Goal: Task Accomplishment & Management: Manage account settings

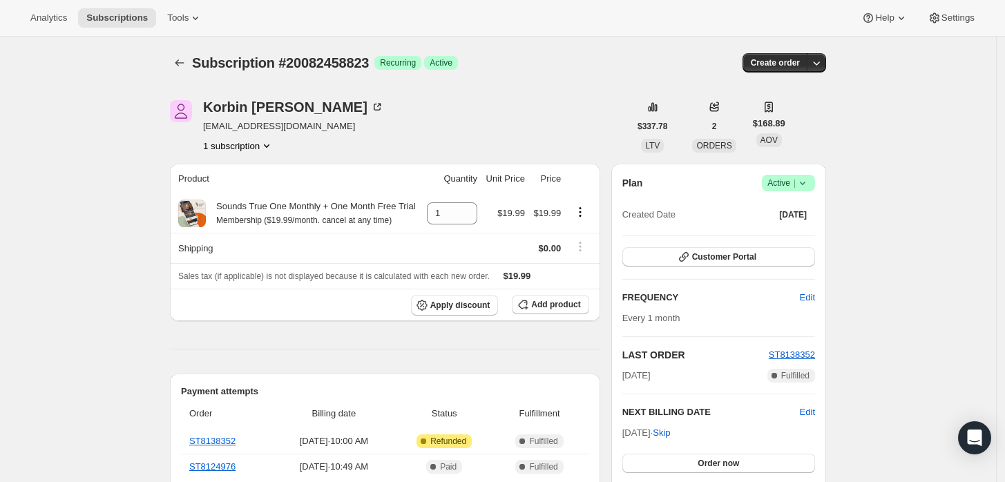
click at [799, 185] on icon at bounding box center [802, 183] width 14 height 14
click at [774, 230] on span "Cancel subscription" at bounding box center [793, 233] width 78 height 10
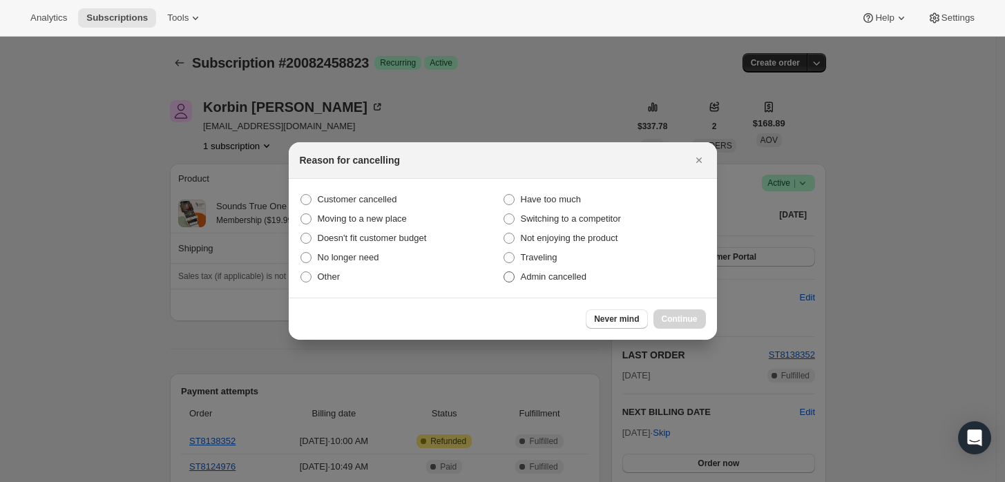
click at [566, 278] on span "Admin cancelled" at bounding box center [554, 276] width 66 height 10
click at [504, 272] on input "Admin cancelled" at bounding box center [503, 271] width 1 height 1
radio input "true"
click at [661, 311] on button "Continue" at bounding box center [679, 318] width 52 height 19
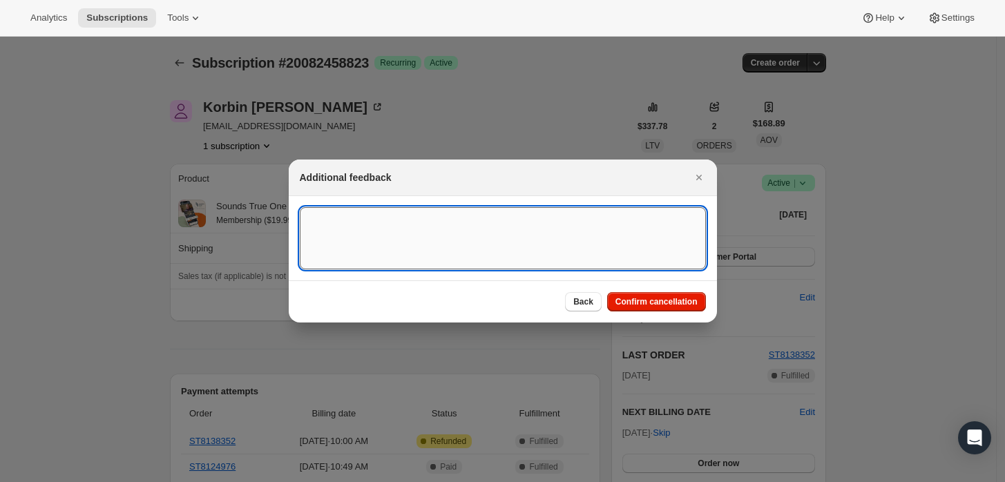
click at [542, 256] on textarea ":rbj:" at bounding box center [503, 238] width 406 height 62
type textarea "Customer requested cancellation and refund."
click at [654, 296] on span "Confirm cancellation" at bounding box center [656, 301] width 82 height 11
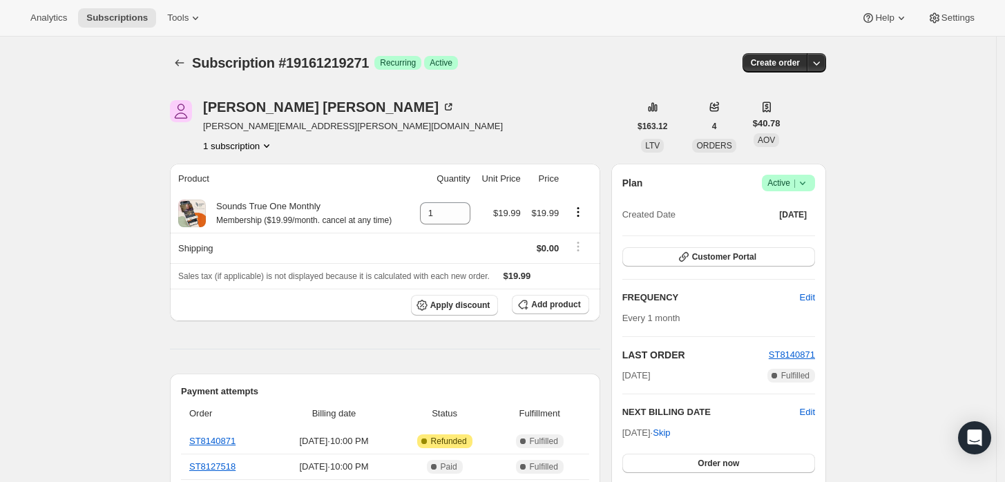
click at [804, 193] on div "Plan Success Active | Created Date Jul 12, 2025" at bounding box center [718, 200] width 193 height 50
click at [806, 189] on icon at bounding box center [802, 183] width 14 height 14
click at [775, 233] on span "Cancel subscription" at bounding box center [793, 233] width 78 height 10
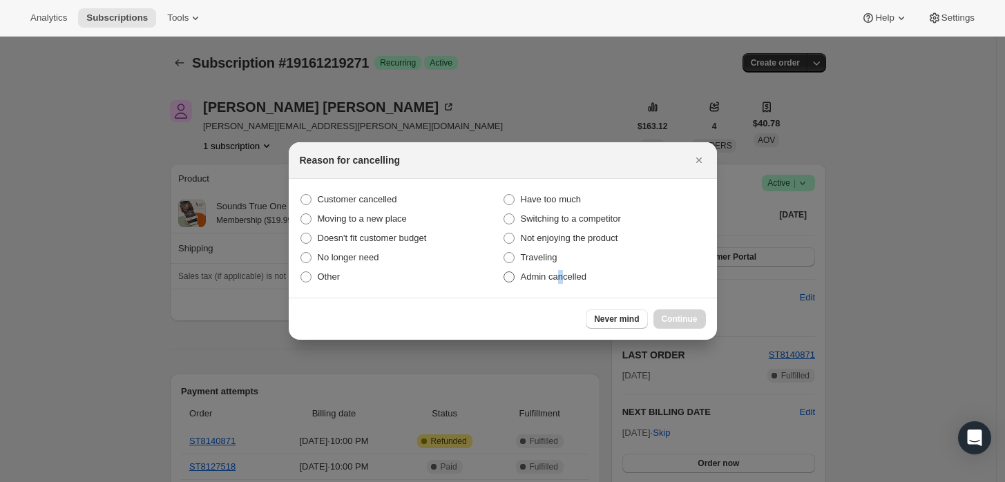
click at [559, 278] on span "Admin cancelled" at bounding box center [554, 276] width 66 height 10
click at [562, 273] on span "Admin cancelled" at bounding box center [554, 276] width 66 height 10
click at [504, 272] on input "Admin cancelled" at bounding box center [503, 271] width 1 height 1
radio input "true"
click at [663, 312] on button "Continue" at bounding box center [679, 318] width 52 height 19
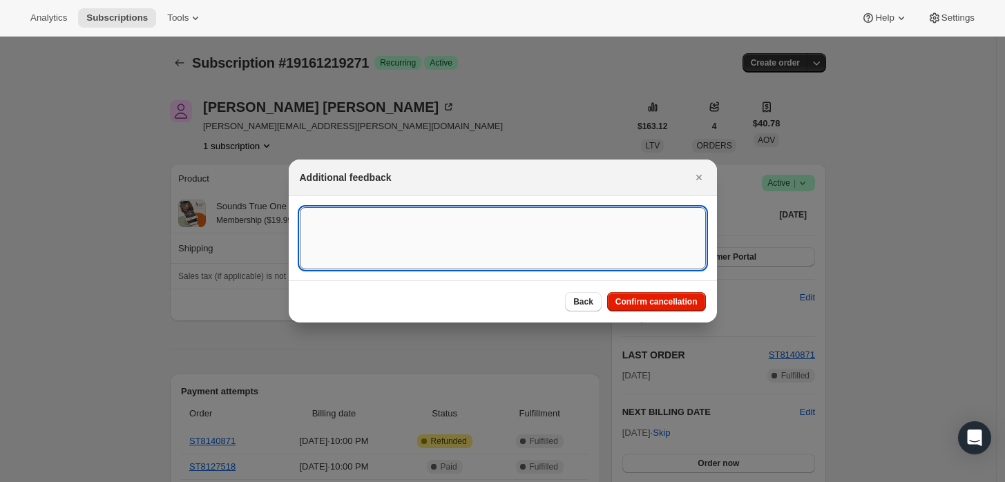
click at [578, 238] on textarea ":rbj:" at bounding box center [503, 238] width 406 height 62
type textarea "Customer requested cancellation and refund."
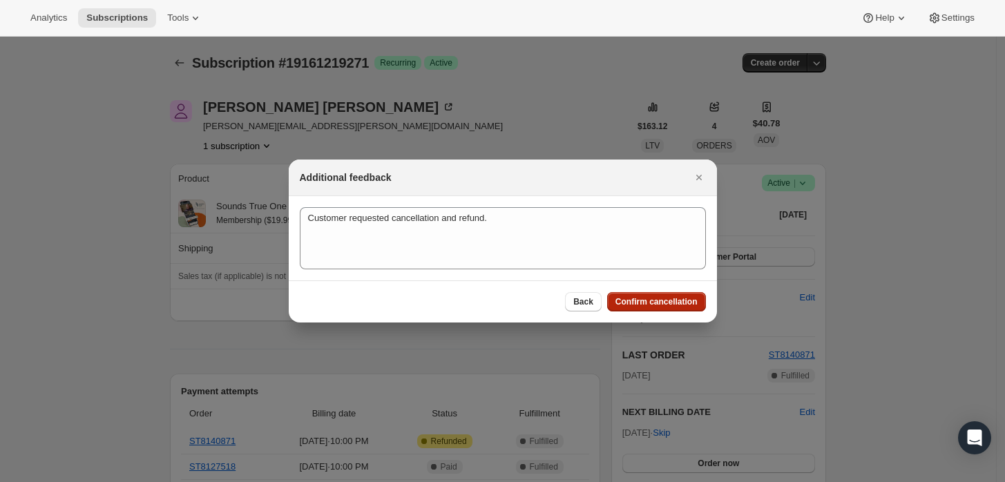
click at [649, 298] on span "Confirm cancellation" at bounding box center [656, 301] width 82 height 11
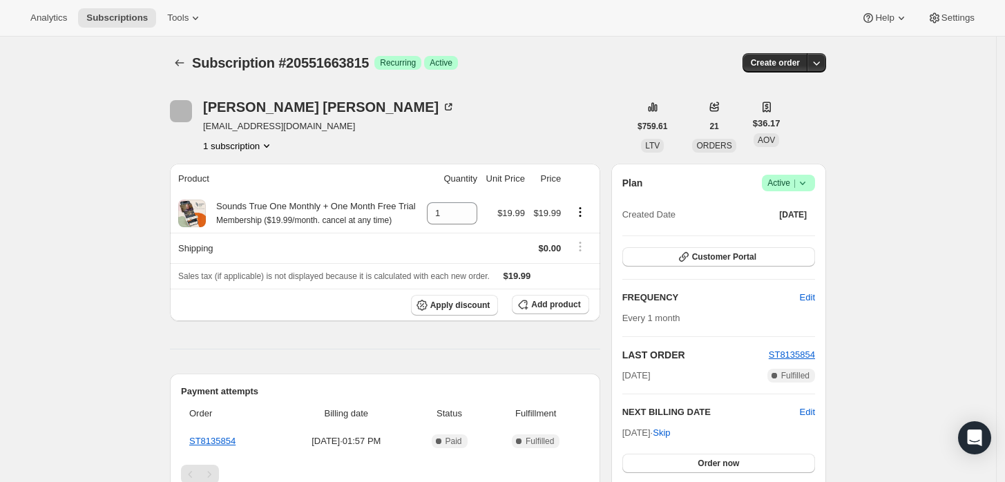
click at [795, 180] on span "Active |" at bounding box center [788, 183] width 42 height 14
click at [766, 228] on span "Cancel subscription" at bounding box center [793, 233] width 78 height 10
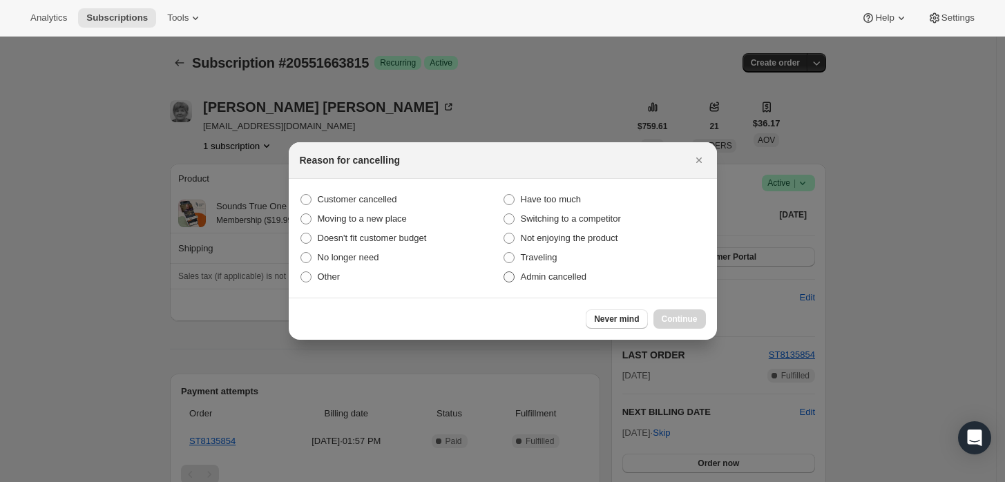
click at [591, 280] on label "Admin cancelled" at bounding box center [604, 276] width 203 height 19
click at [504, 272] on input "Admin cancelled" at bounding box center [503, 271] width 1 height 1
radio input "true"
click at [680, 311] on button "Continue" at bounding box center [679, 318] width 52 height 19
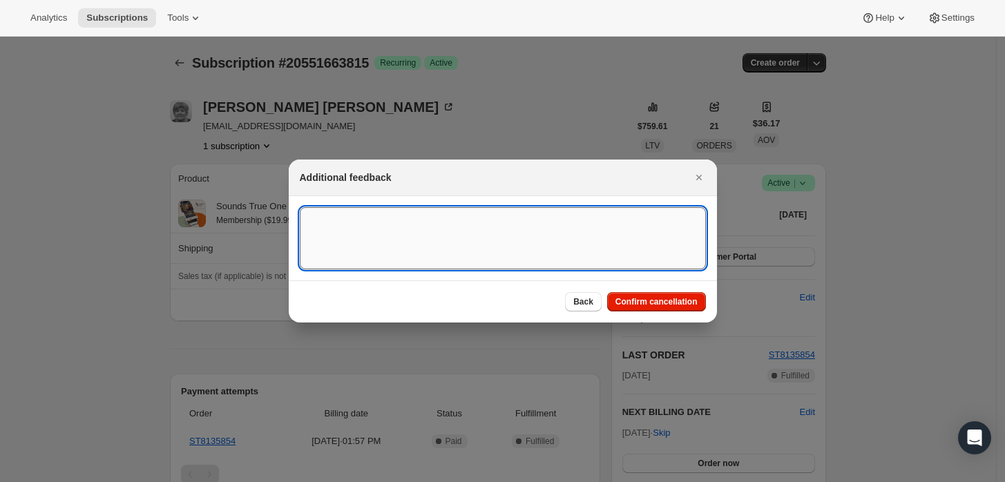
click at [595, 266] on textarea ":rbj:" at bounding box center [503, 238] width 406 height 62
type textarea "Customer requested cancellation."
click at [630, 294] on button "Confirm cancellation" at bounding box center [656, 301] width 99 height 19
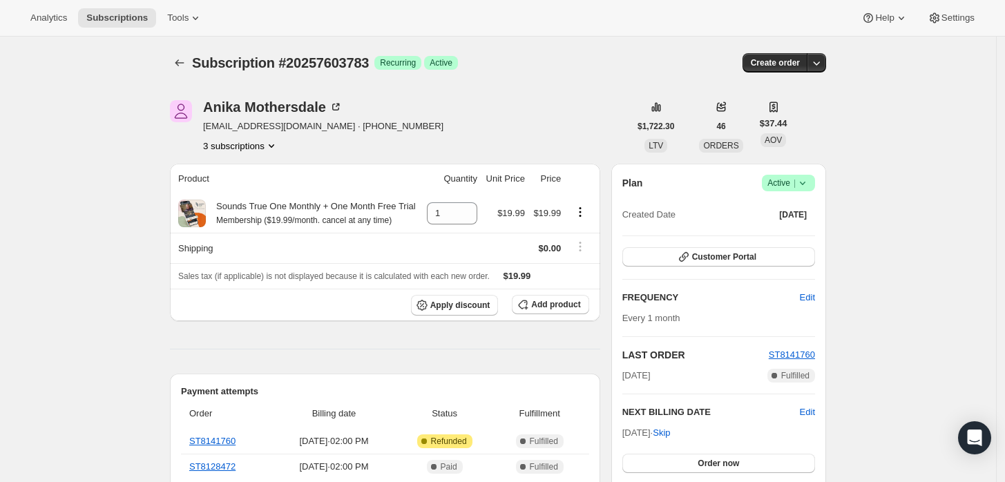
click at [797, 176] on span "Active |" at bounding box center [788, 183] width 42 height 14
click at [766, 235] on span "Cancel subscription" at bounding box center [793, 233] width 78 height 10
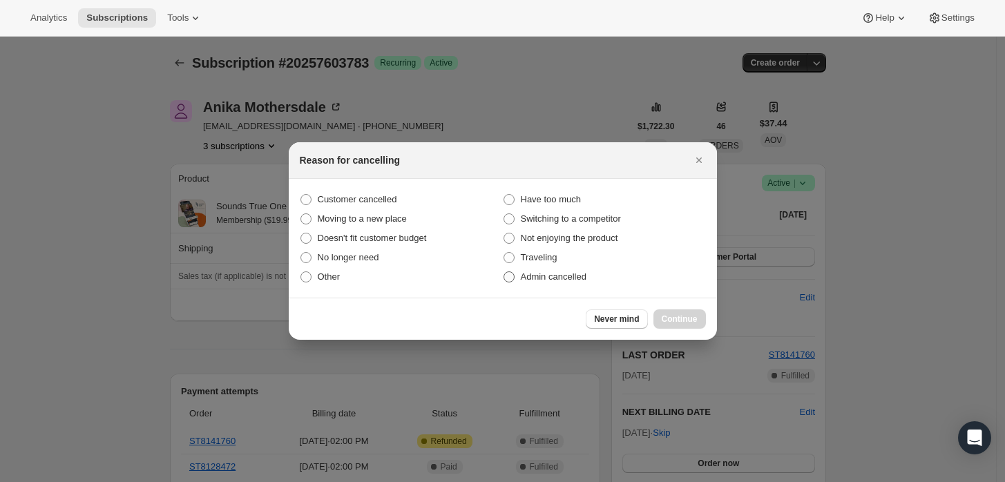
click at [547, 271] on span "Admin cancelled" at bounding box center [554, 276] width 66 height 10
click at [504, 271] on input "Admin cancelled" at bounding box center [503, 271] width 1 height 1
radio input "true"
click at [688, 313] on button "Continue" at bounding box center [679, 318] width 52 height 19
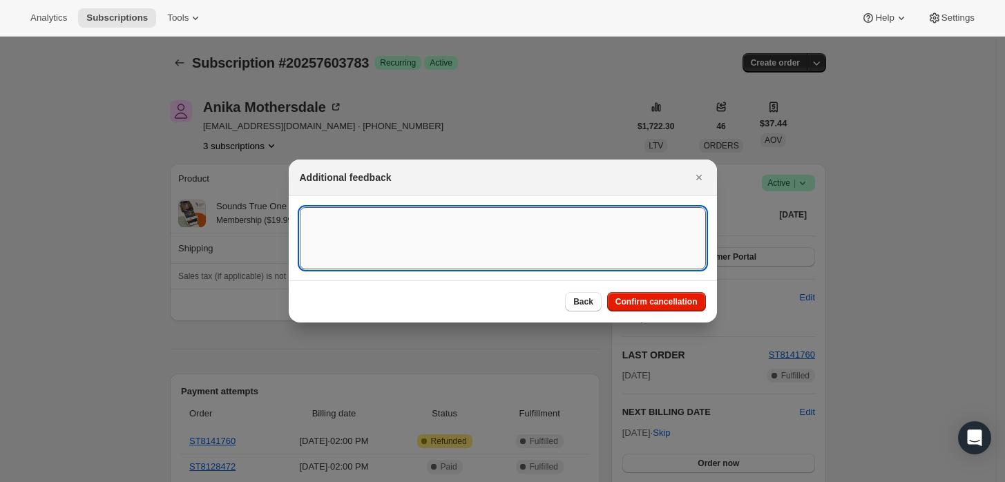
click at [549, 245] on textarea ":rbj:" at bounding box center [503, 238] width 406 height 62
type textarea "Customer requested cancellation and refund."
click at [635, 297] on span "Confirm cancellation" at bounding box center [656, 301] width 82 height 11
